Goal: Information Seeking & Learning: Learn about a topic

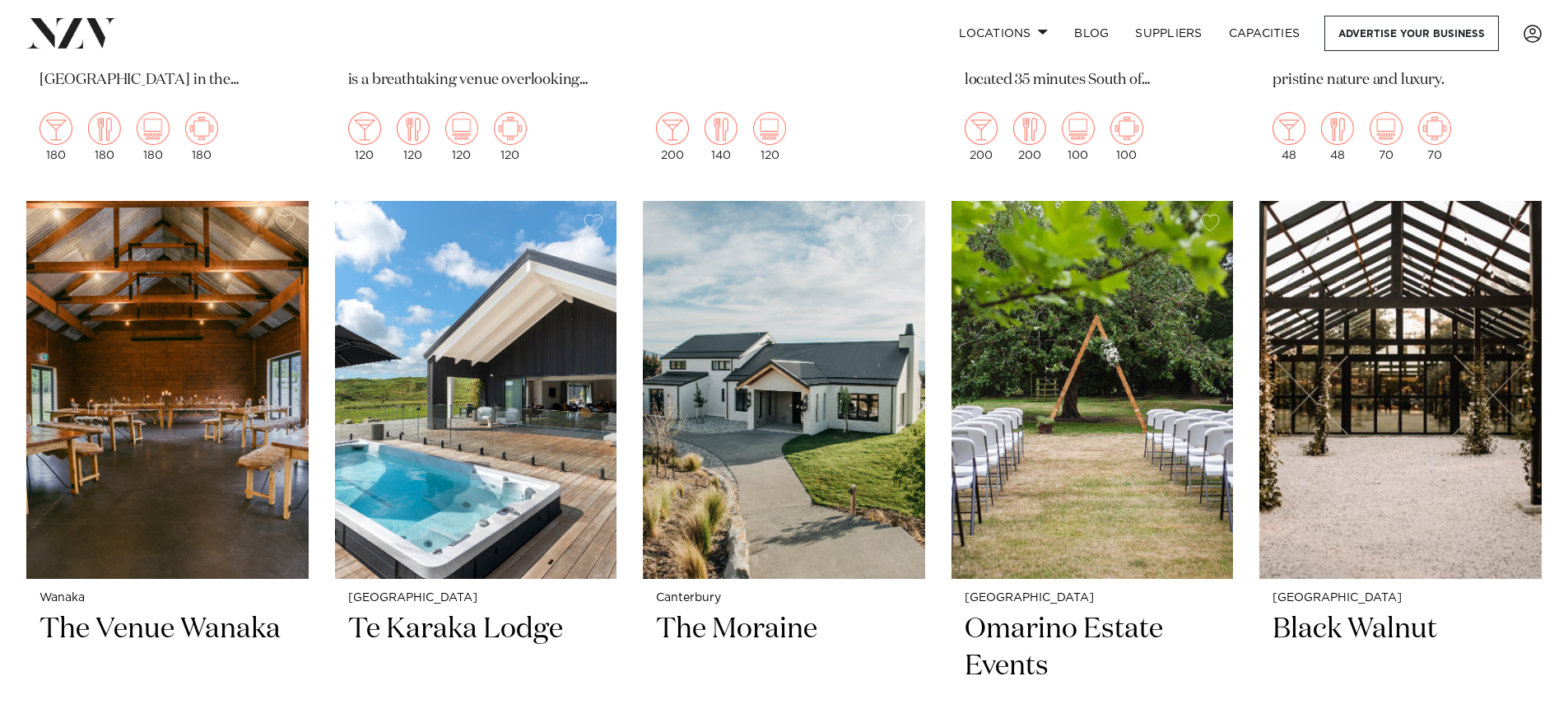
scroll to position [3210, 0]
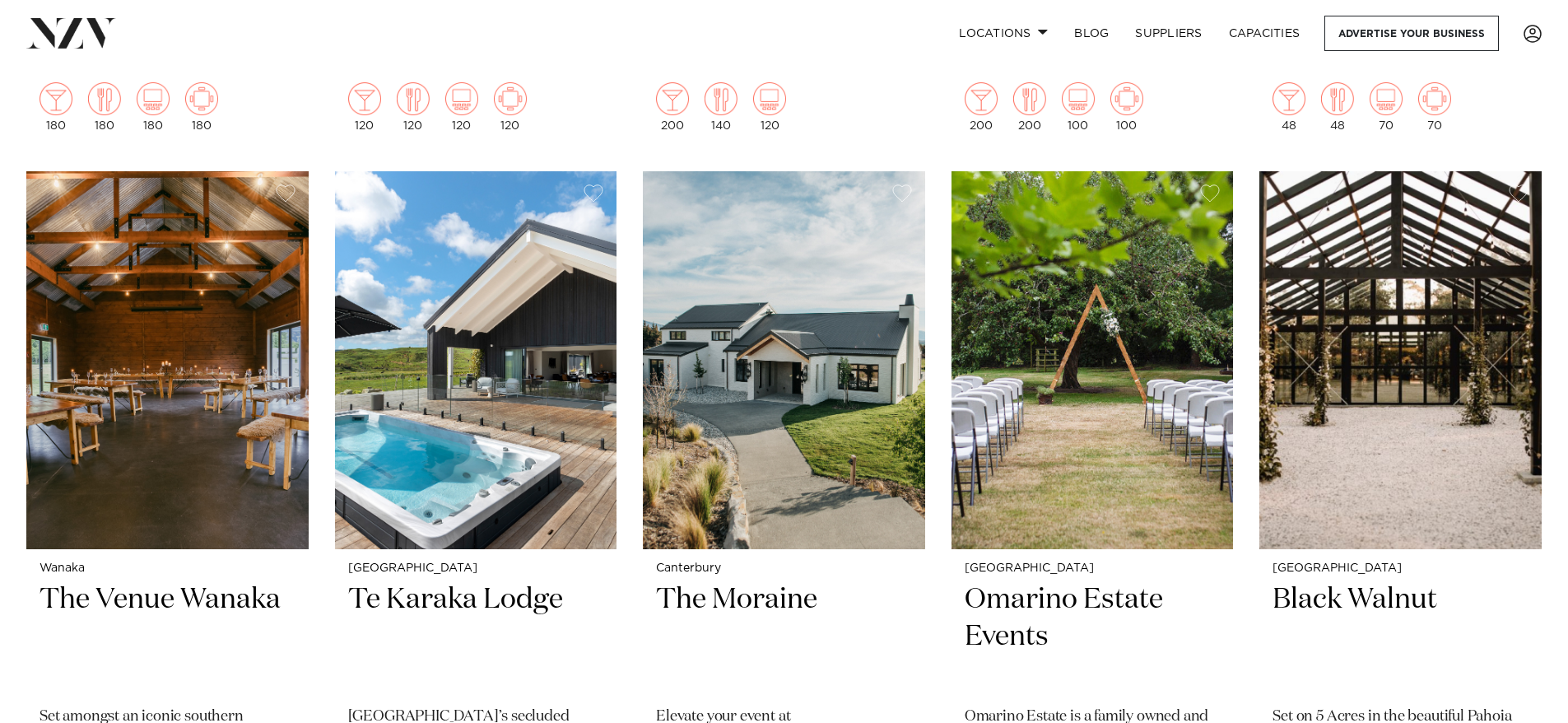
click at [563, 367] on img at bounding box center [476, 361] width 282 height 379
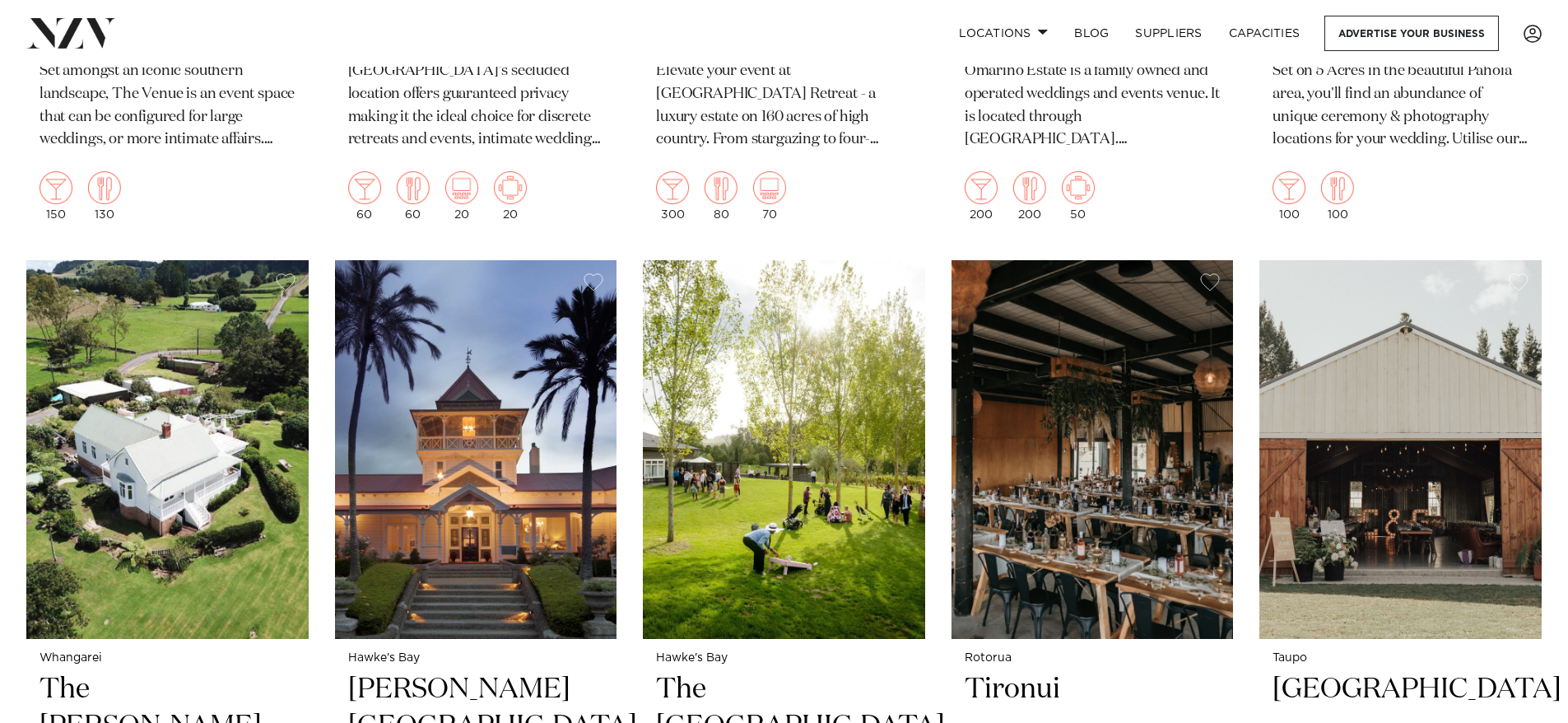
scroll to position [3937, 0]
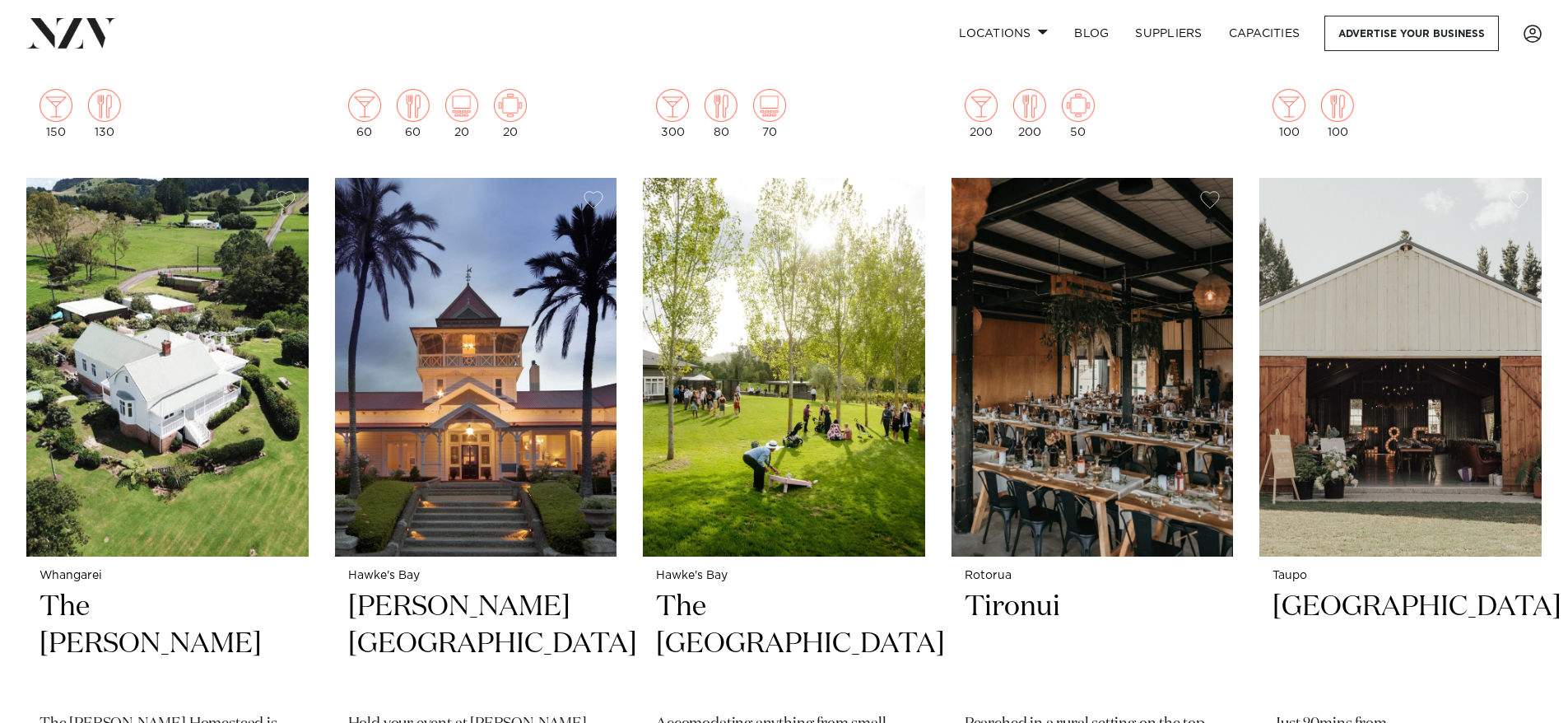
click at [1362, 327] on img at bounding box center [1400, 367] width 282 height 379
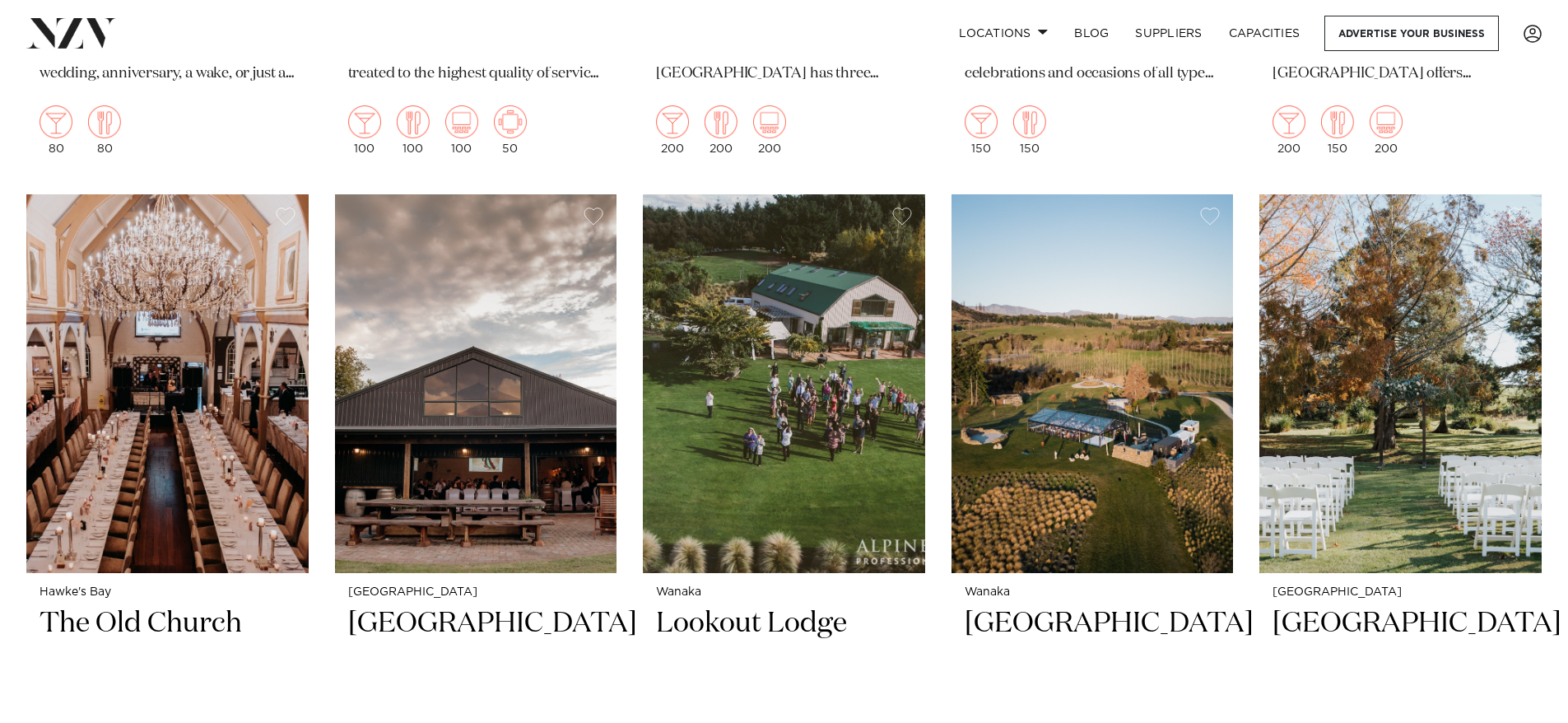
scroll to position [4661, 0]
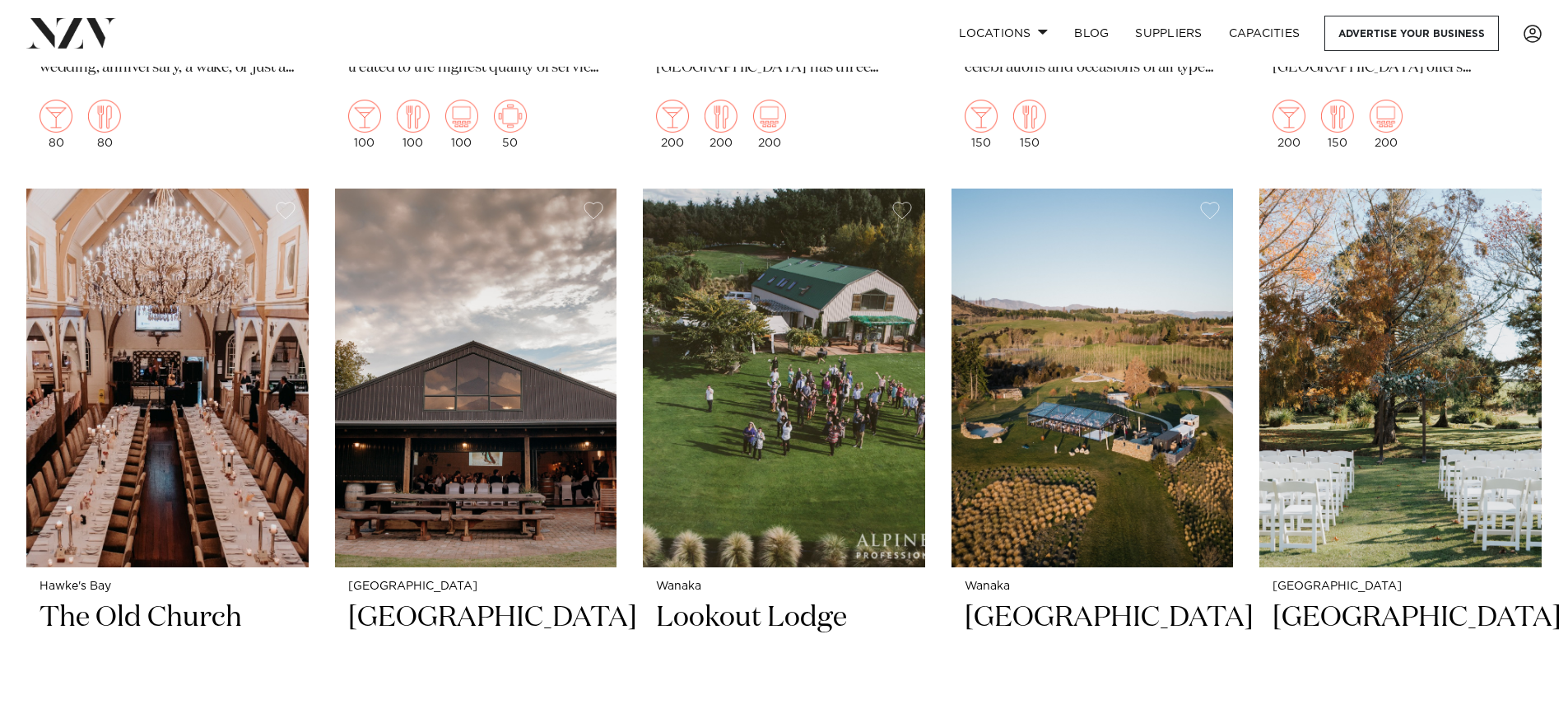
click at [400, 622] on h2 "Eagle Ridge" at bounding box center [476, 655] width 256 height 111
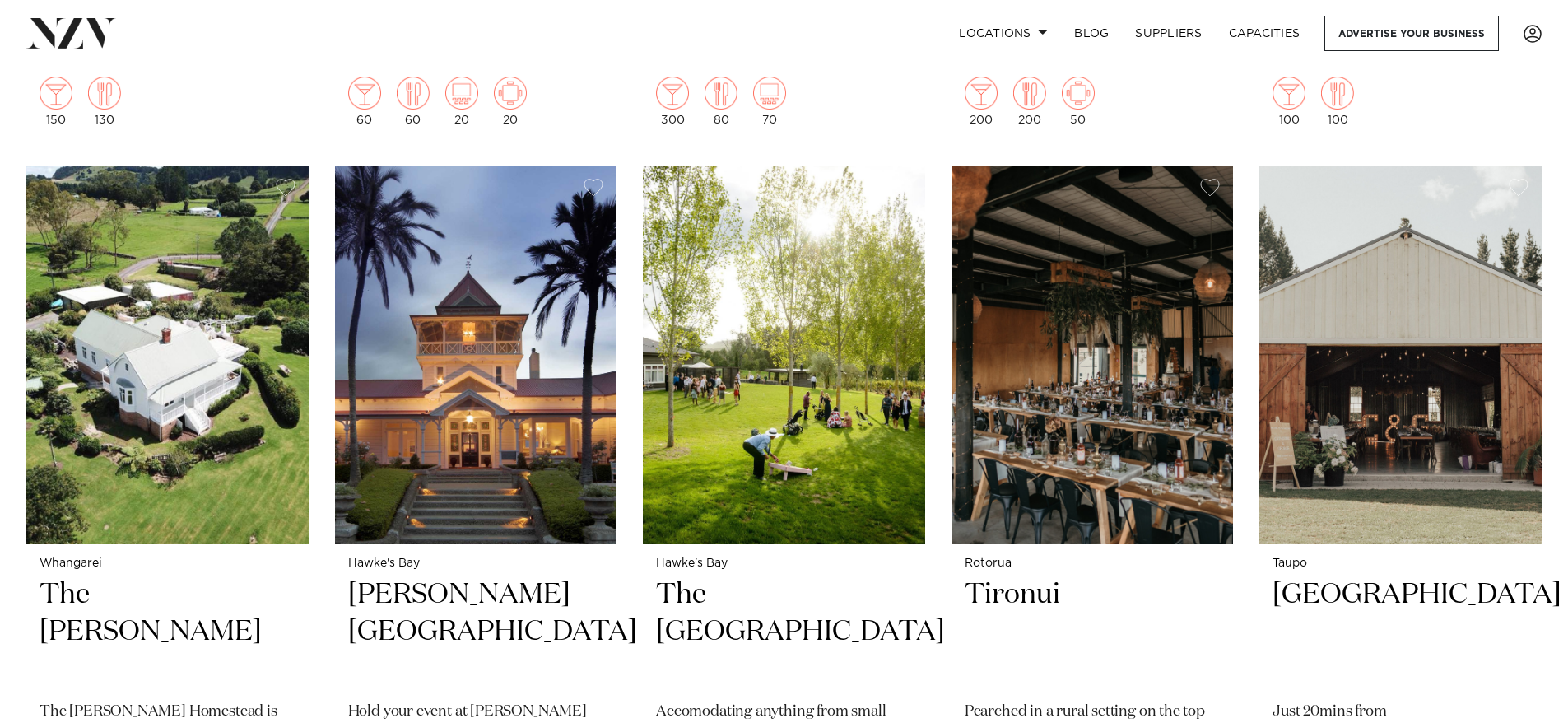
scroll to position [4032, 0]
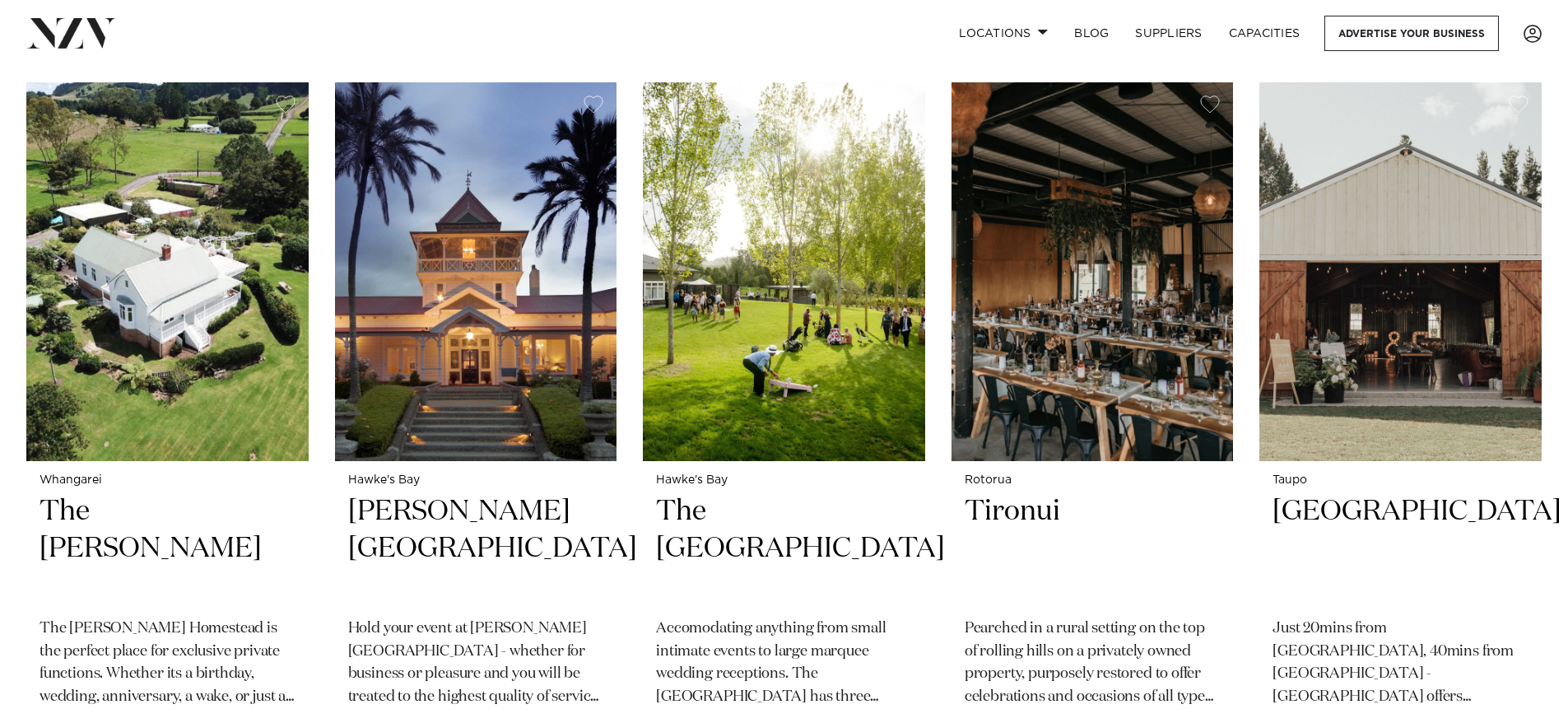
click at [1058, 407] on img at bounding box center [1092, 271] width 282 height 379
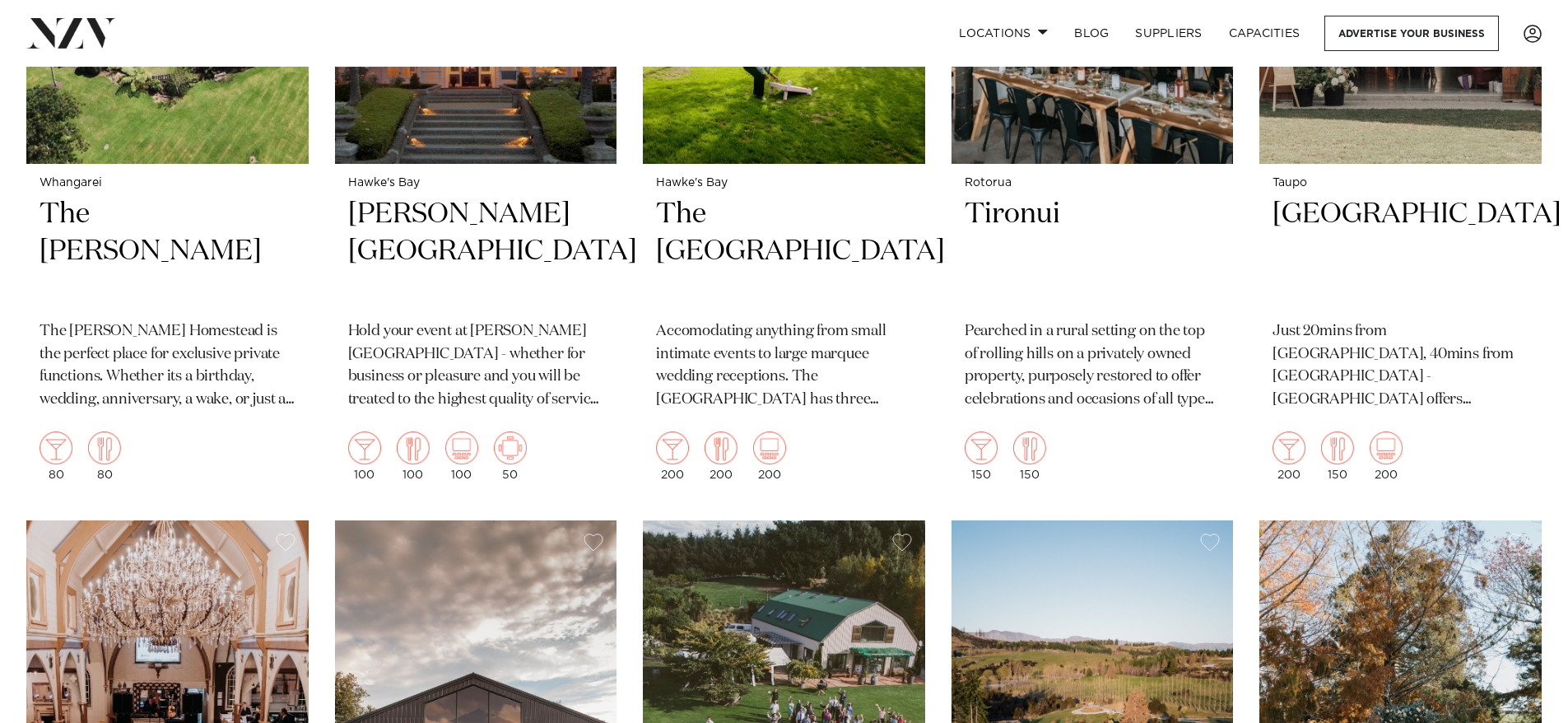
scroll to position [3754, 0]
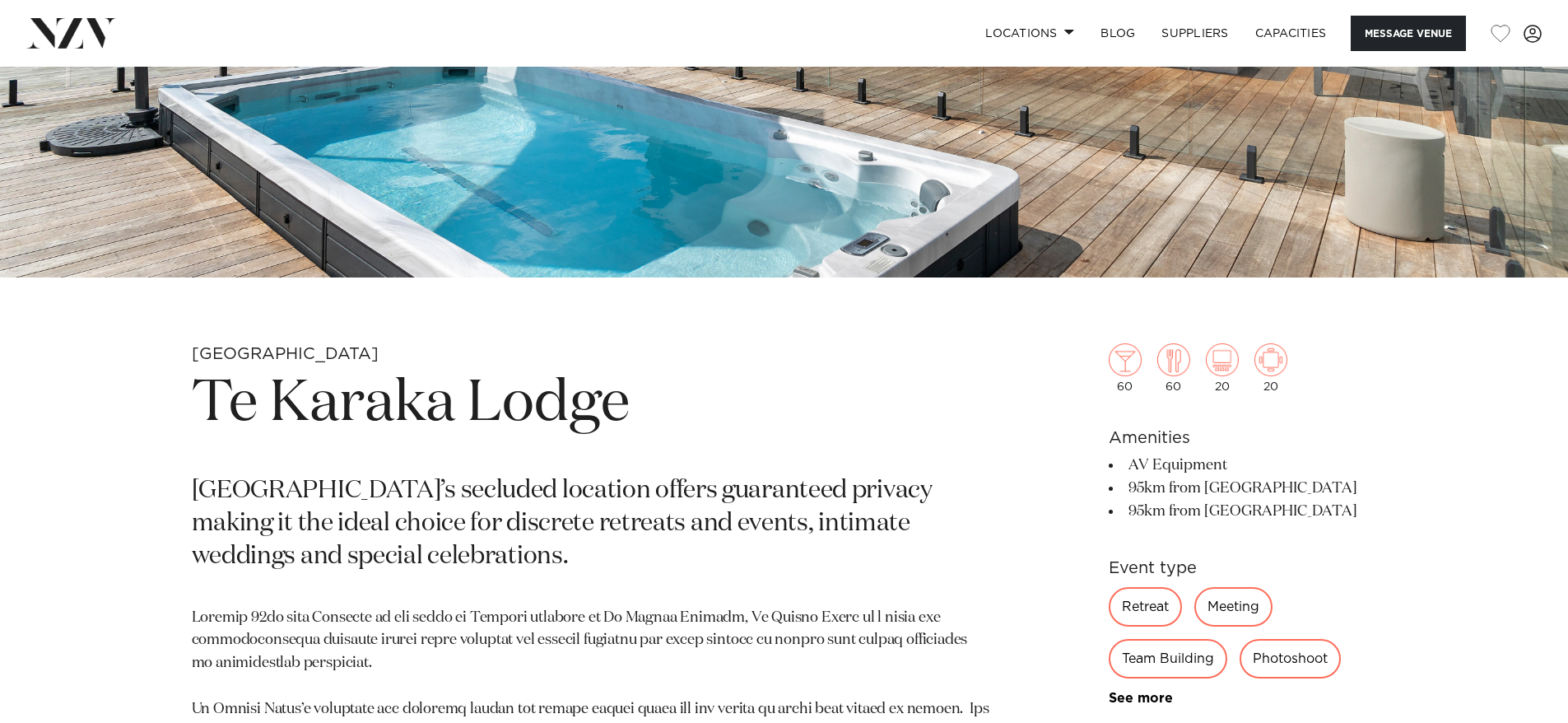
scroll to position [576, 0]
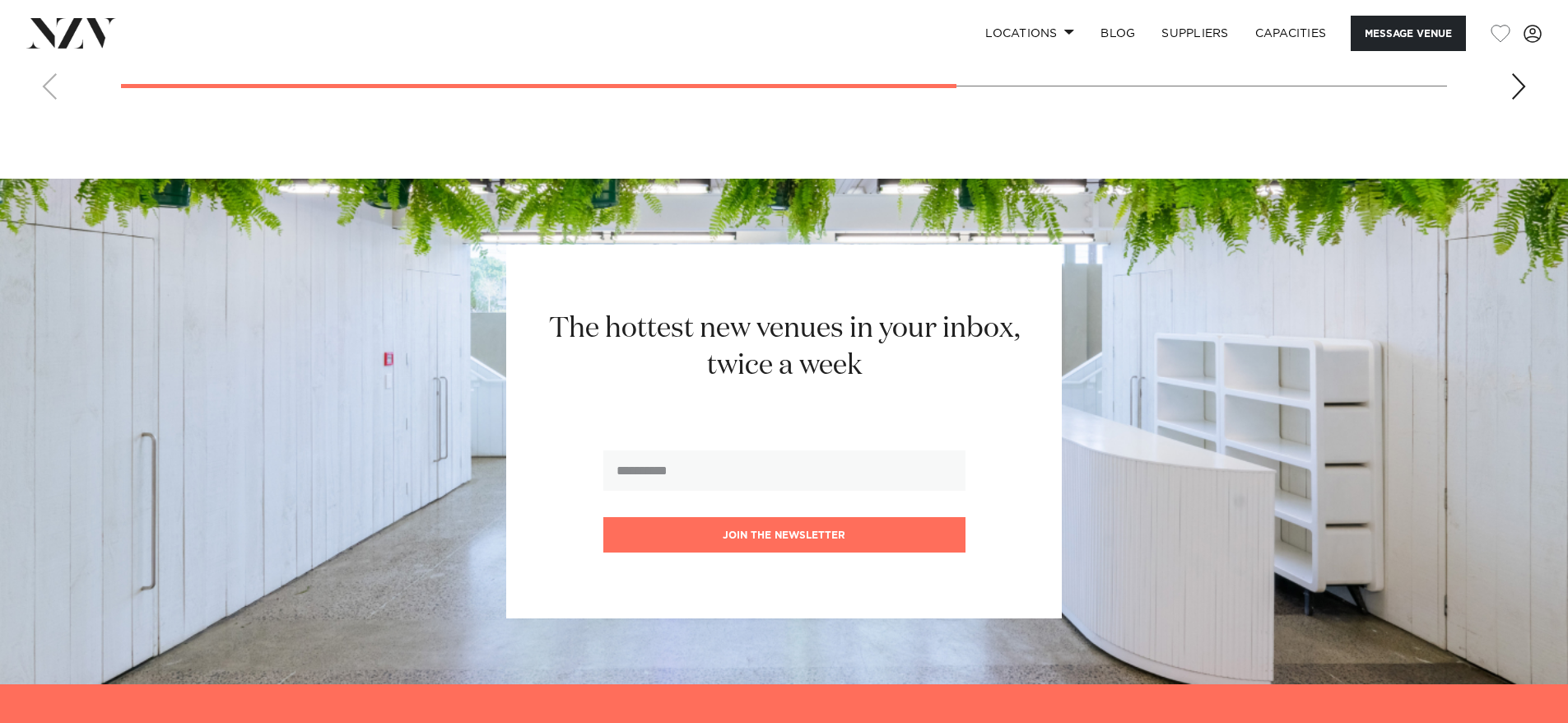
scroll to position [2222, 0]
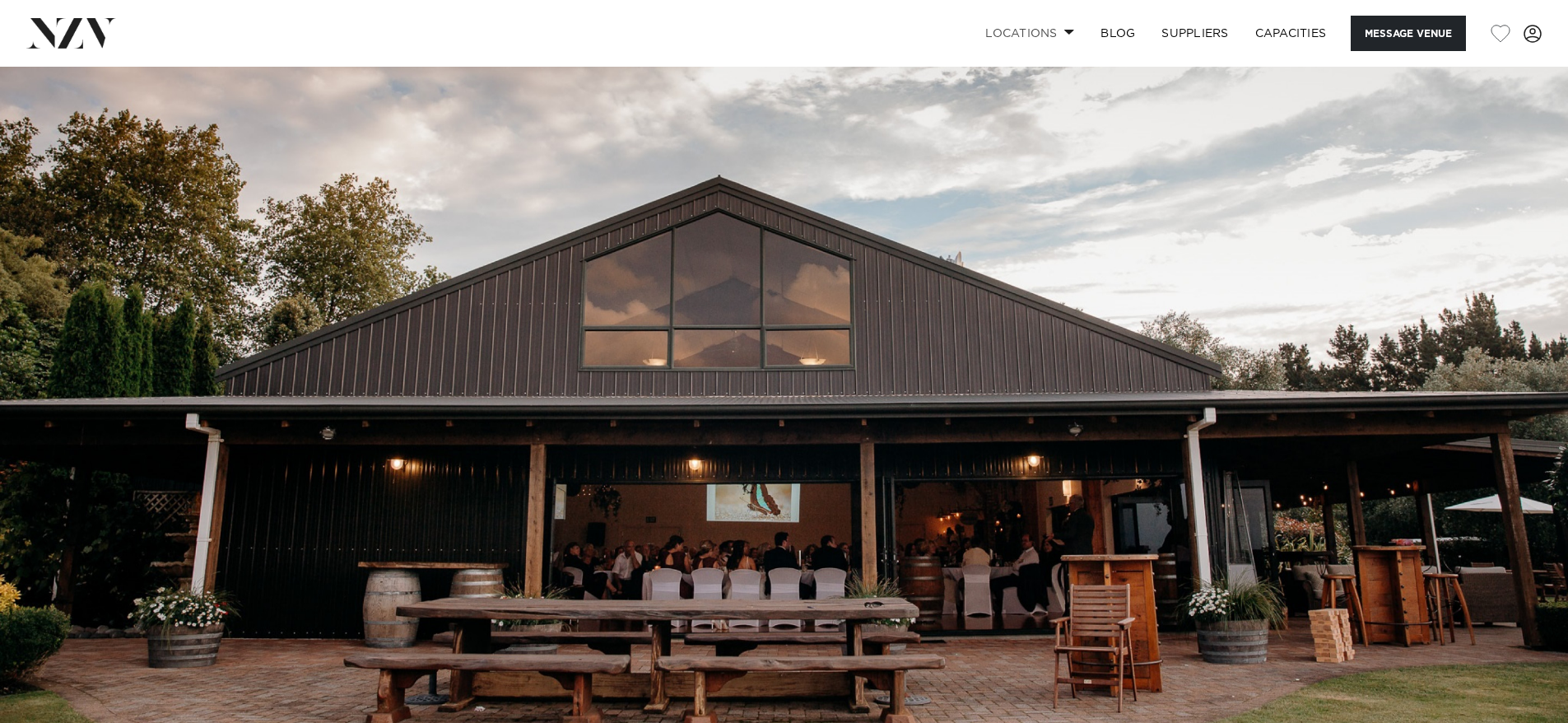
click at [991, 32] on link "Locations" at bounding box center [1030, 33] width 115 height 36
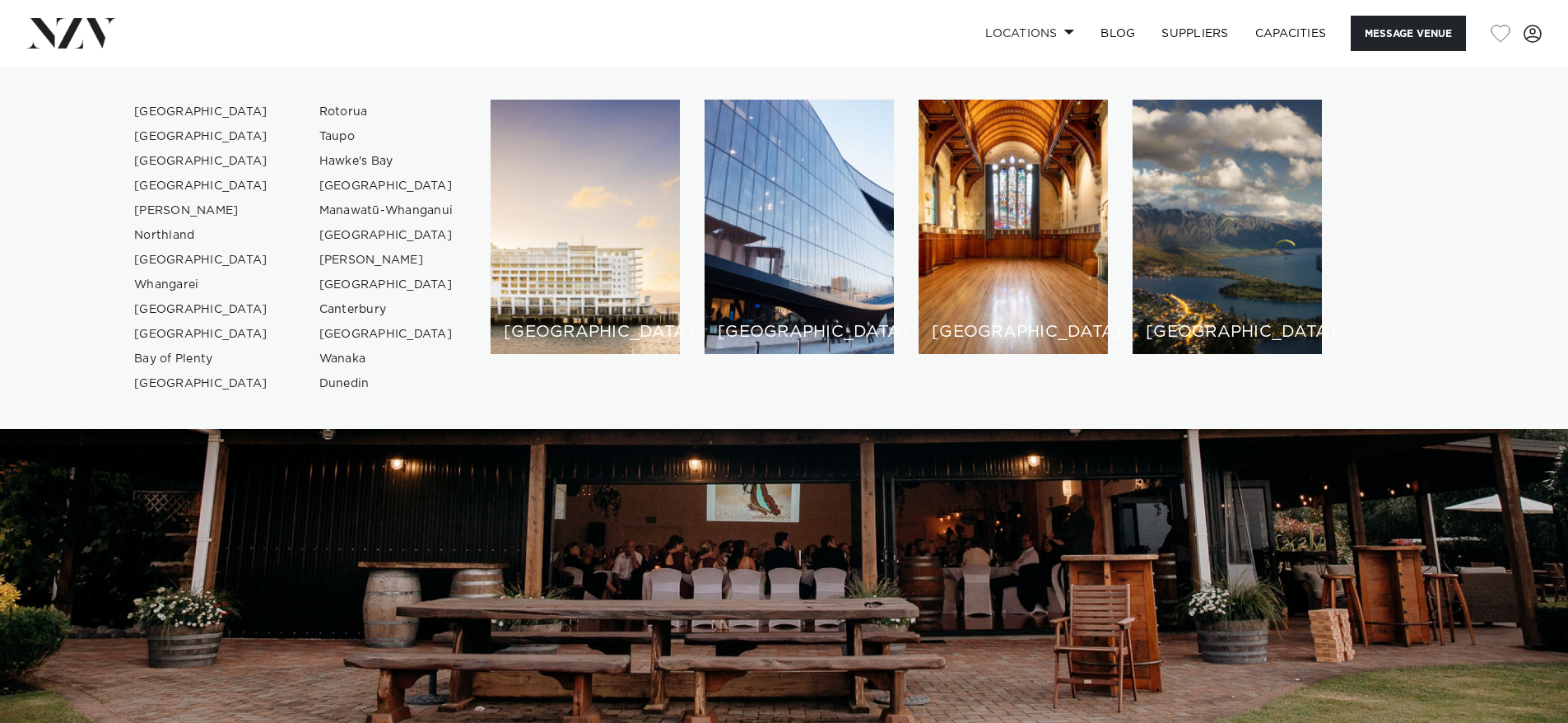
click at [640, 436] on img at bounding box center [784, 434] width 1568 height 735
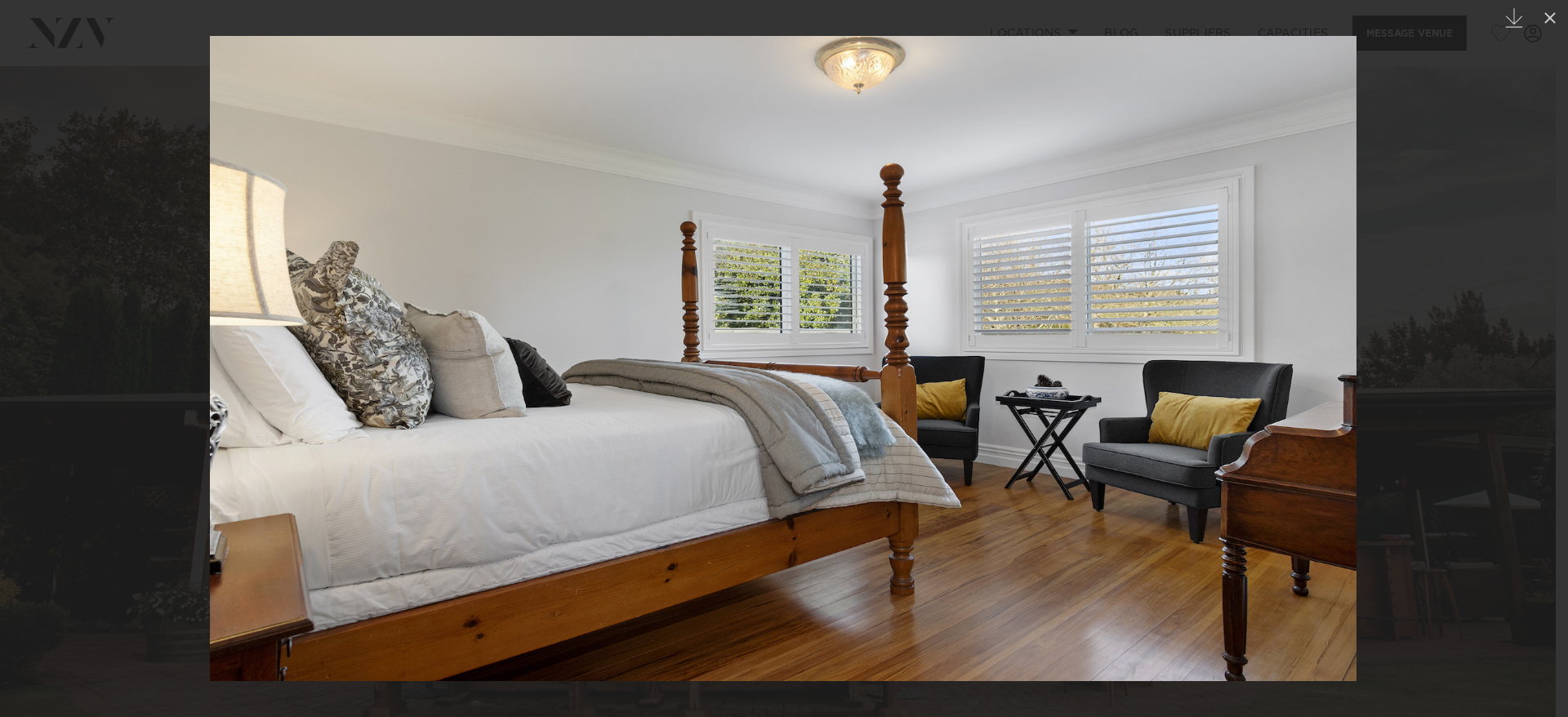
click at [1550, 7] on button at bounding box center [1550, 18] width 36 height 36
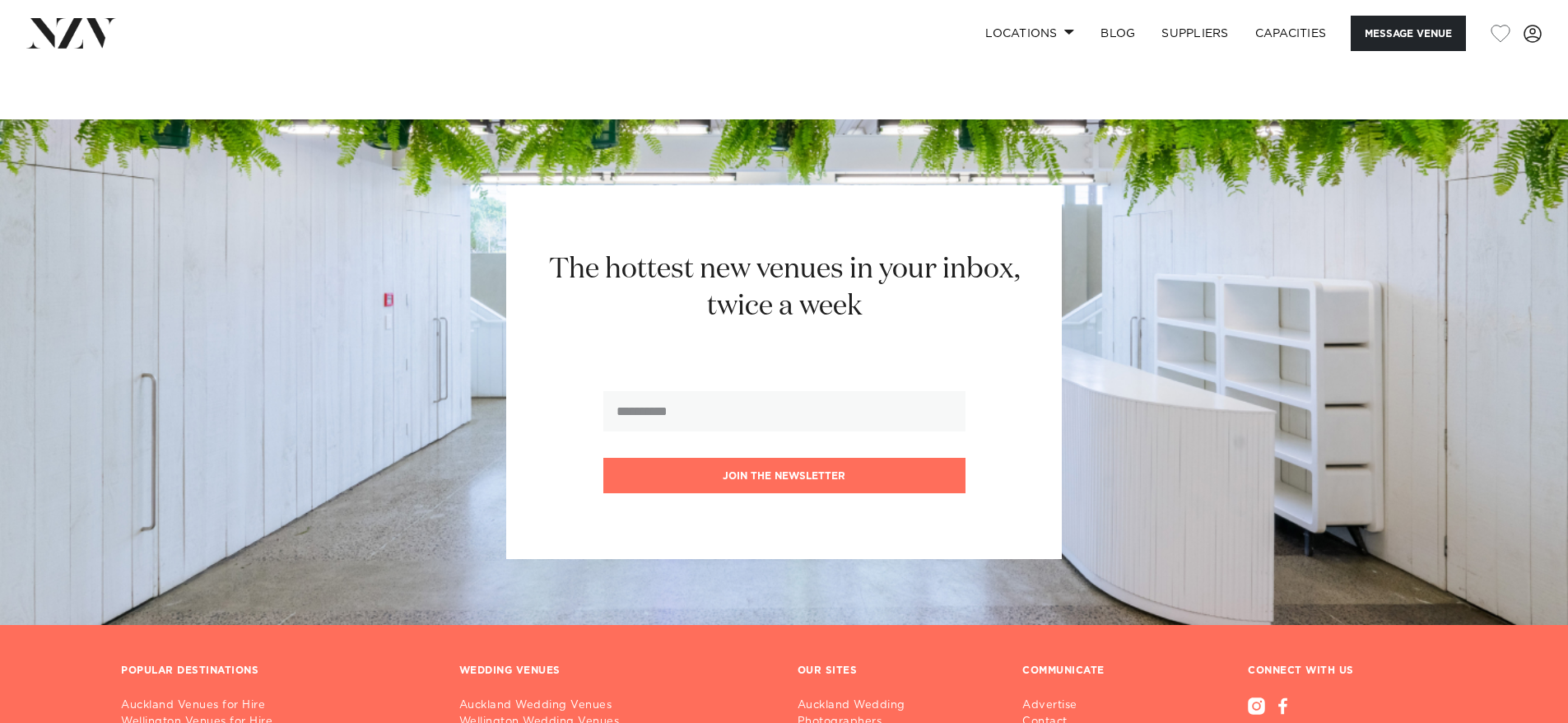
scroll to position [1892, 0]
